Goal: Obtain resource: Obtain resource

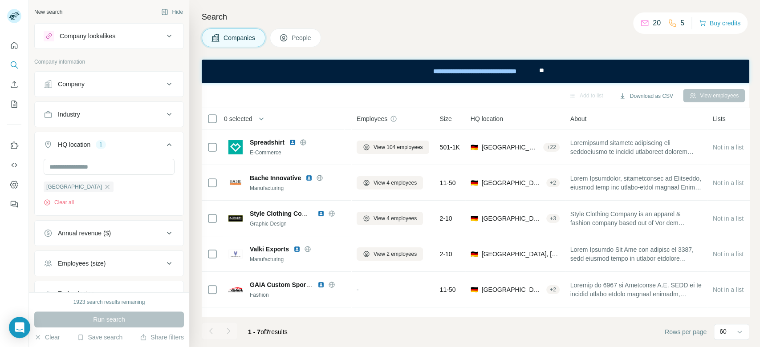
scroll to position [67, 0]
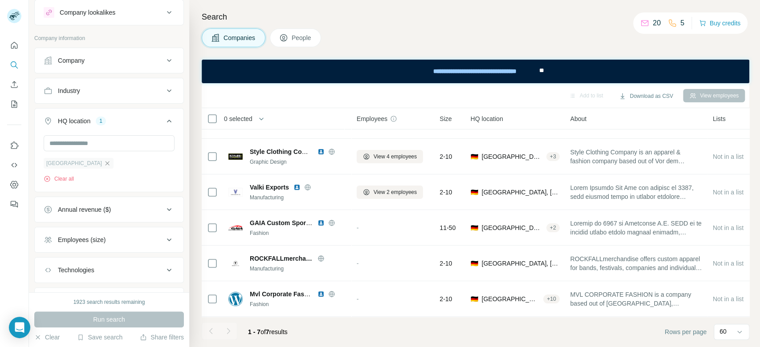
click at [104, 163] on icon "button" at bounding box center [107, 163] width 7 height 7
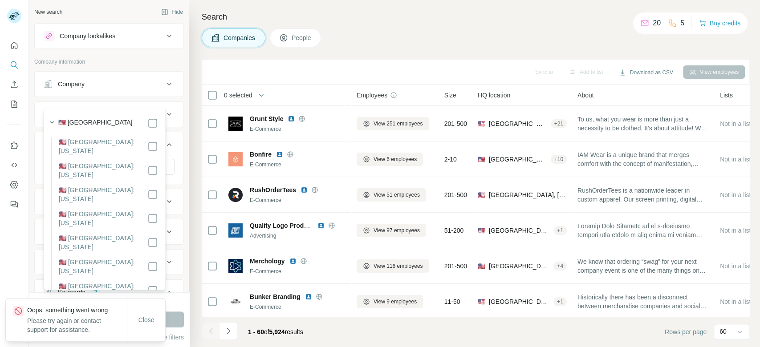
scroll to position [68, 0]
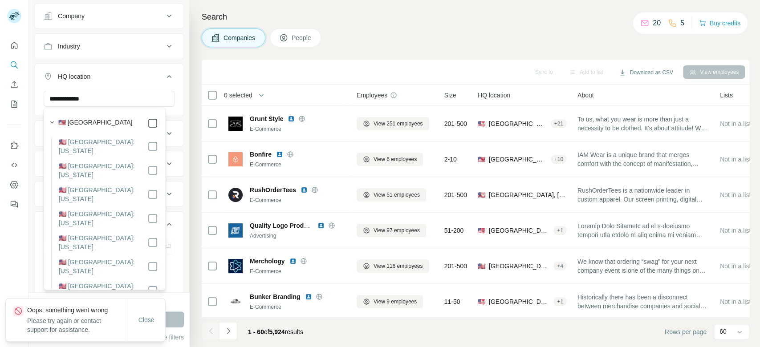
type input "**********"
click at [175, 315] on button "Run search" at bounding box center [109, 320] width 150 height 16
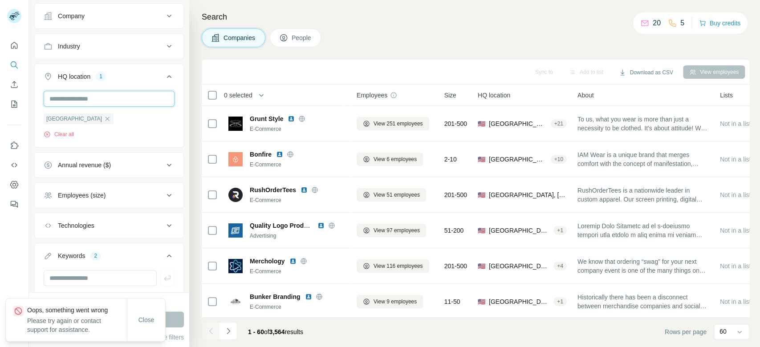
click at [130, 102] on input "text" at bounding box center [109, 99] width 131 height 16
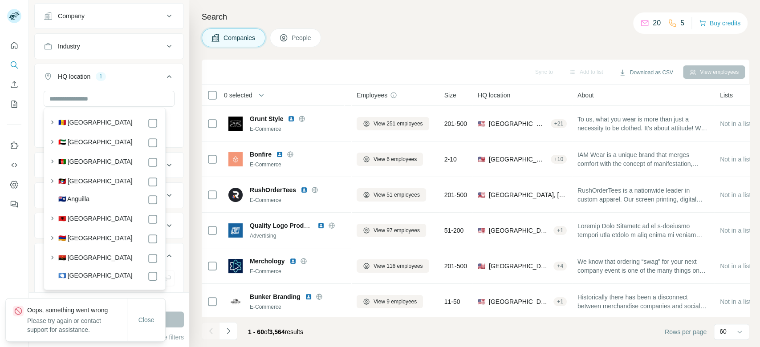
click at [196, 58] on div "Search Companies People Sync to Add to list Download as CSV View employees 0 se…" at bounding box center [474, 173] width 571 height 347
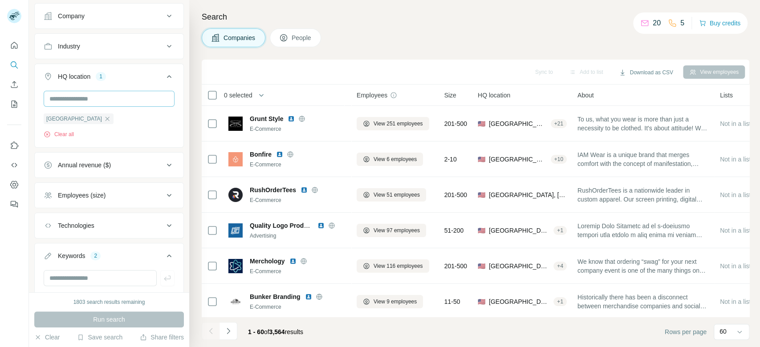
click at [104, 118] on icon "button" at bounding box center [107, 118] width 7 height 7
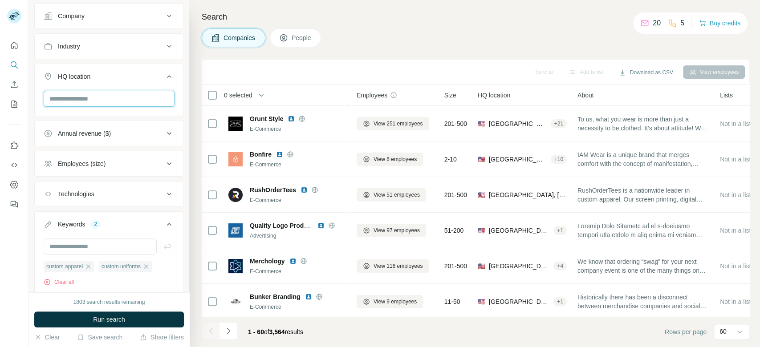
click at [106, 99] on input "text" at bounding box center [109, 99] width 131 height 16
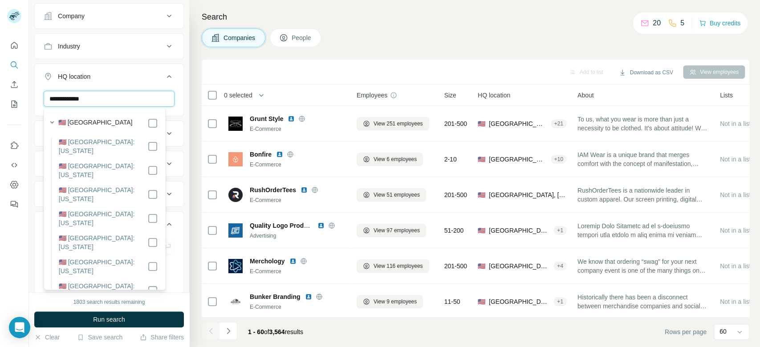
click at [132, 104] on input "**********" at bounding box center [109, 99] width 131 height 16
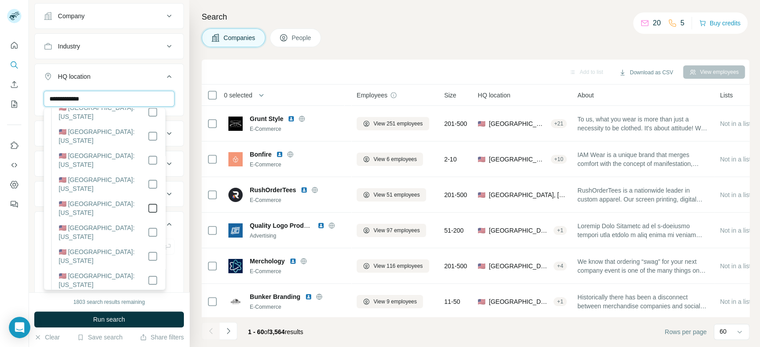
type input "**********"
click at [175, 317] on button "Run search" at bounding box center [109, 320] width 150 height 16
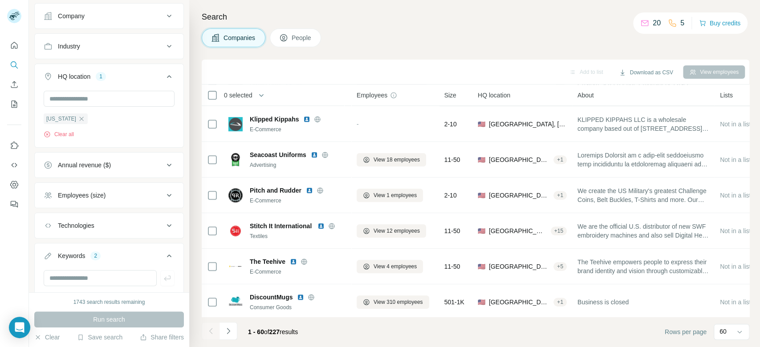
scroll to position [1932, 0]
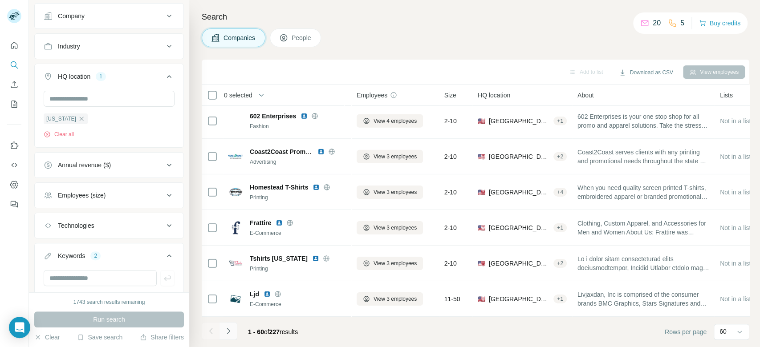
click at [231, 331] on icon "Navigate to next page" at bounding box center [228, 331] width 9 height 9
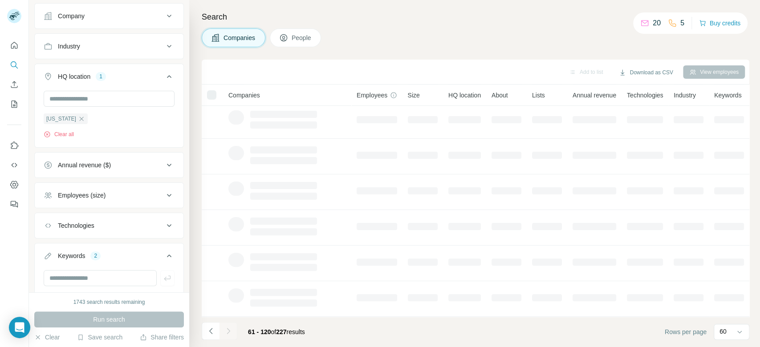
scroll to position [151, 0]
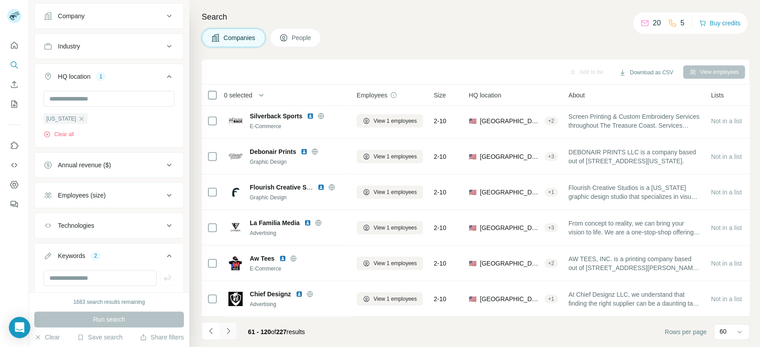
click at [231, 331] on icon "Navigate to next page" at bounding box center [228, 331] width 9 height 9
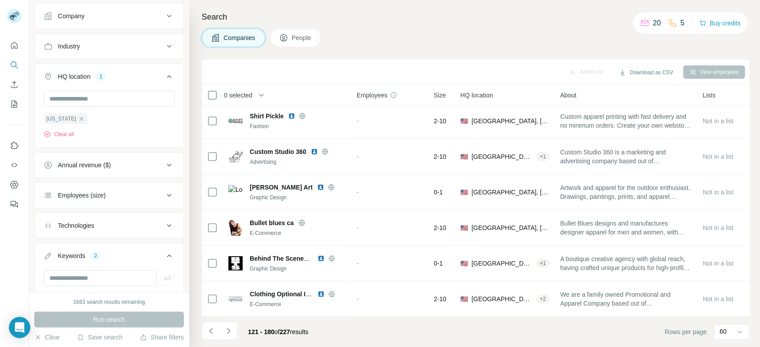
click at [231, 331] on icon "Navigate to next page" at bounding box center [228, 331] width 9 height 9
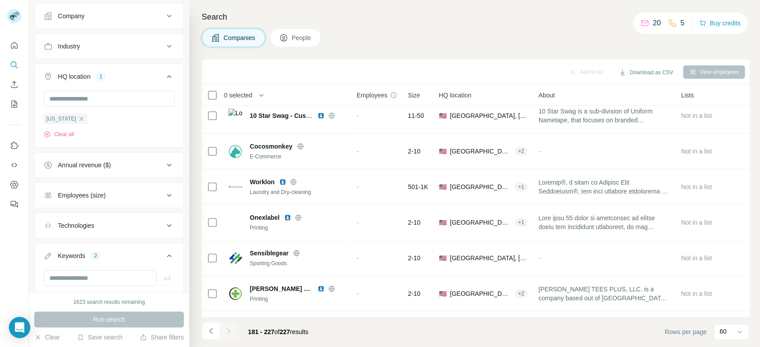
scroll to position [1469, 0]
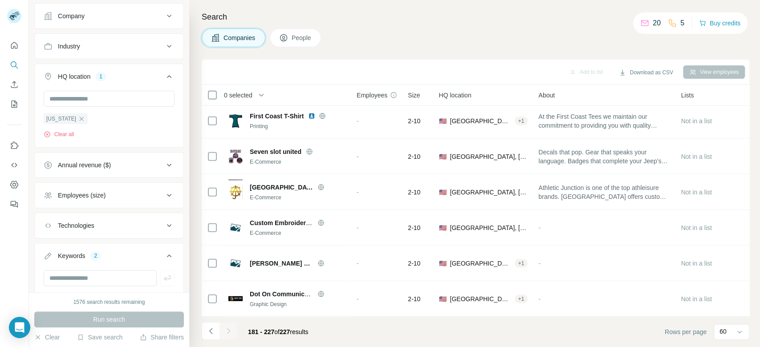
click at [231, 331] on div at bounding box center [229, 331] width 18 height 18
click at [656, 73] on button "Download as CSV" at bounding box center [646, 72] width 66 height 13
click at [664, 104] on div "All viewed companies (227)" at bounding box center [658, 107] width 87 height 16
